Goal: Find specific page/section: Find specific page/section

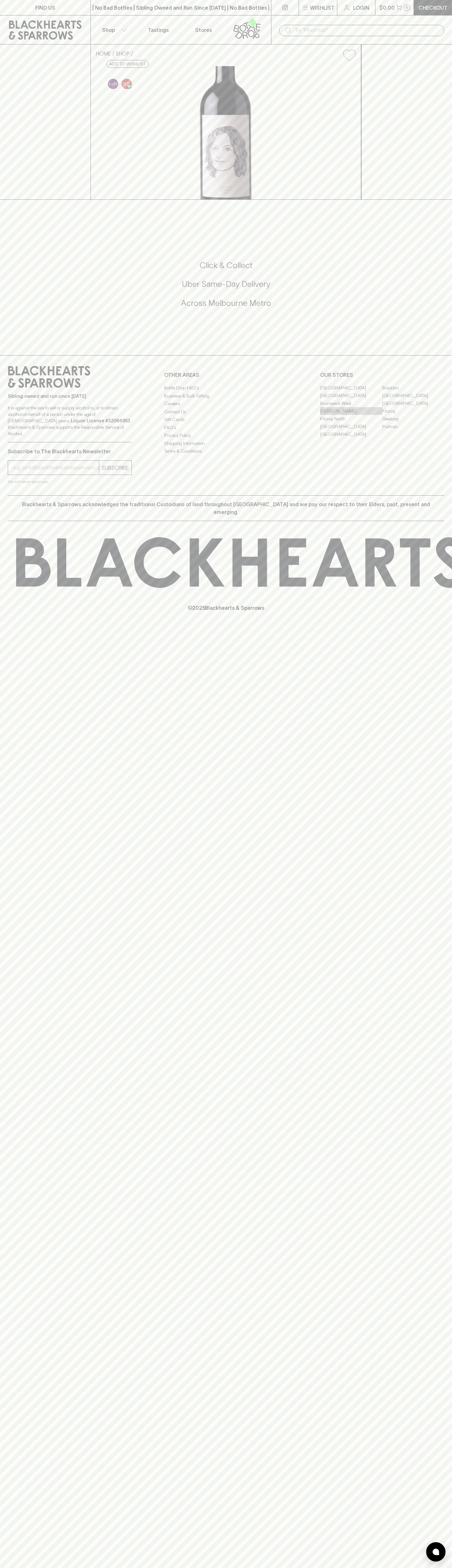
click at [351, 415] on link "[PERSON_NAME]" at bounding box center [351, 411] width 62 height 8
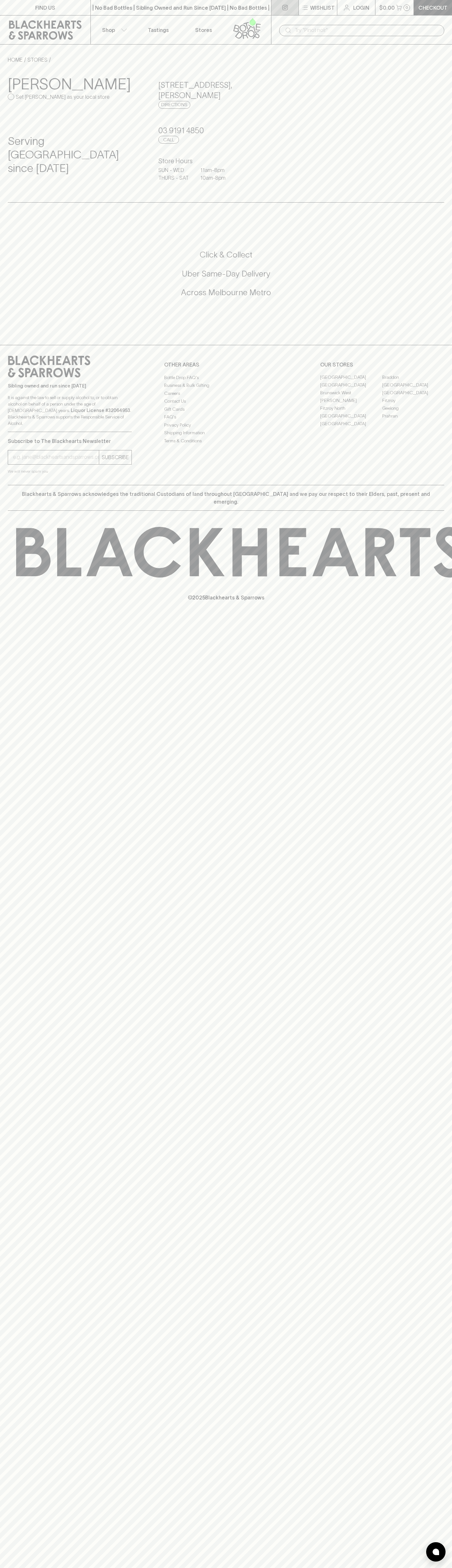
click at [283, 9] on icon at bounding box center [284, 7] width 5 height 5
click at [421, 194] on div "Elwood Set Elwood as your local store Serving Elwood since 2023 108 Ormond Road…" at bounding box center [226, 133] width 436 height 139
click at [395, 1567] on html "FIND US | No Bad Bottles | Sibling Owned and Run Since 2006 | No Bad Bottles | …" at bounding box center [226, 784] width 452 height 1568
click at [12, 959] on div "FIND US | No Bad Bottles | Sibling Owned and Run Since 2006 | No Bad Bottles | …" at bounding box center [226, 784] width 452 height 1568
